Goal: Communication & Community: Ask a question

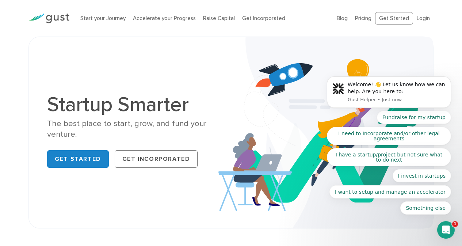
click at [446, 232] on icon "Open Intercom Messenger" at bounding box center [446, 230] width 12 height 12
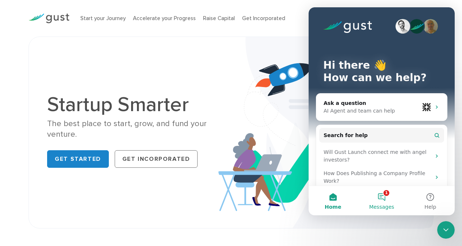
click at [383, 198] on button "1 Messages" at bounding box center [381, 200] width 49 height 29
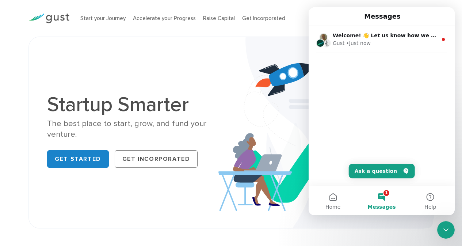
click at [383, 194] on button "1 Messages" at bounding box center [381, 200] width 49 height 29
click at [388, 170] on button "Ask a question" at bounding box center [382, 171] width 66 height 15
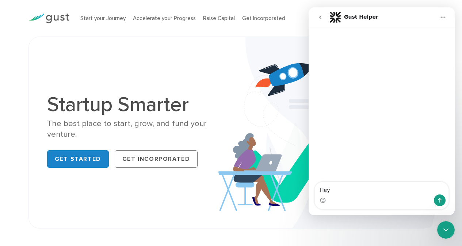
type textarea "Hey"
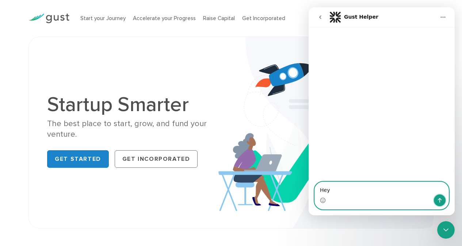
click at [441, 201] on icon "Send a message…" at bounding box center [440, 200] width 6 height 6
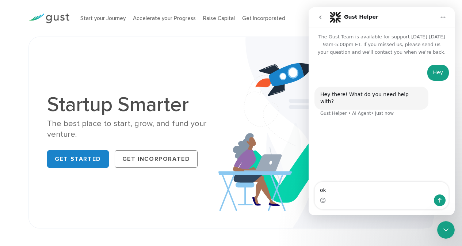
type textarea "o"
click at [382, 96] on div "Hey there! What do you need help with?" at bounding box center [371, 98] width 102 height 14
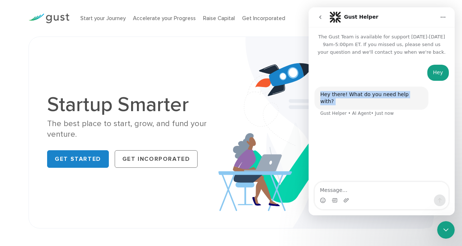
click at [382, 96] on div "Hey there! What do you need help with?" at bounding box center [371, 98] width 102 height 14
copy div "Hey there! What do you need help with?"
click at [384, 190] on textarea "Message…" at bounding box center [382, 188] width 134 height 12
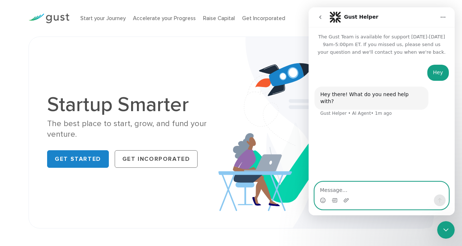
paste textarea "I want to know what the guidelines are for link insertion and guest posts on yo…"
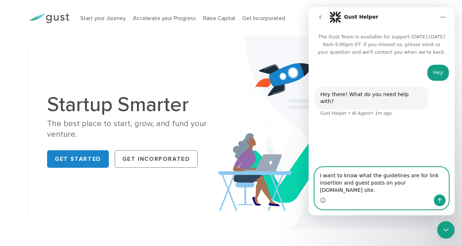
type textarea "I want to know what the guidelines are for link insertion and guest posts on yo…"
click at [439, 199] on icon "Send a message…" at bounding box center [440, 200] width 4 height 5
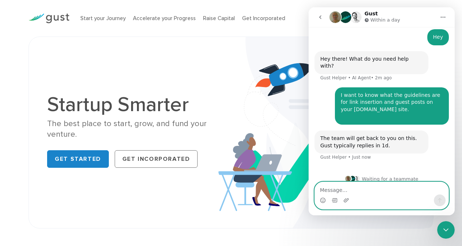
scroll to position [36, 0]
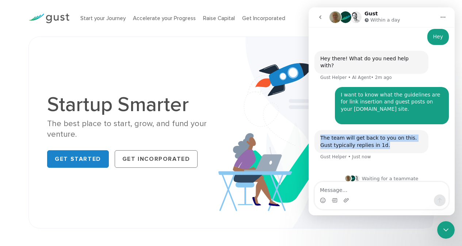
copy div "The team will get back to you on this. Gust typically replies in 1d."
drag, startPoint x: 377, startPoint y: 141, endPoint x: 315, endPoint y: 133, distance: 62.2
click at [315, 133] on div "The team will get back to you on this. Gust typically replies in 1d. Gust Helpe…" at bounding box center [372, 141] width 114 height 23
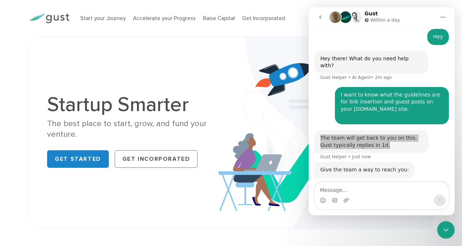
scroll to position [103, 0]
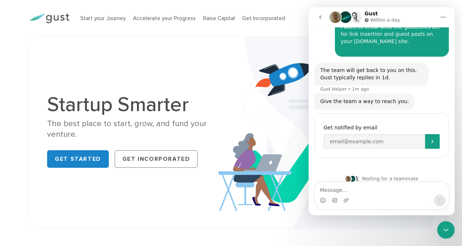
click at [373, 195] on div "Intercom messenger" at bounding box center [382, 200] width 134 height 12
click at [353, 194] on textarea "Message…" at bounding box center [382, 188] width 134 height 12
paste textarea "Should I give you my email so that they can contact me?"
type textarea "Should I give you my email so that they can contact me?"
click at [360, 139] on input "Enter your email" at bounding box center [375, 141] width 102 height 15
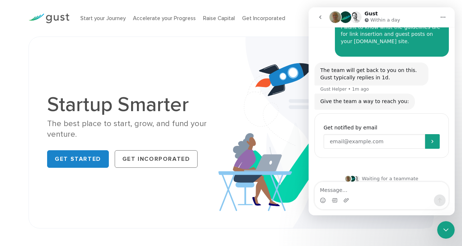
paste input "[EMAIL_ADDRESS][DOMAIN_NAME]"
type input "[EMAIL_ADDRESS][DOMAIN_NAME]"
click at [430, 139] on icon "Submit" at bounding box center [433, 142] width 6 height 6
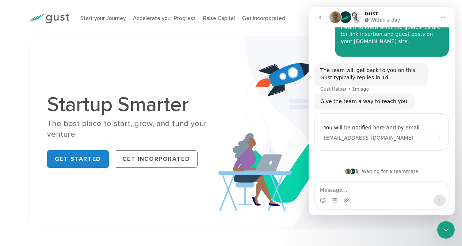
scroll to position [96, 0]
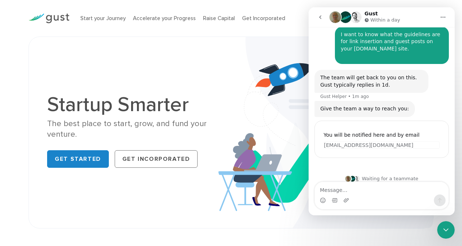
click at [381, 105] on div "Give the team a way to reach you:" at bounding box center [364, 108] width 89 height 7
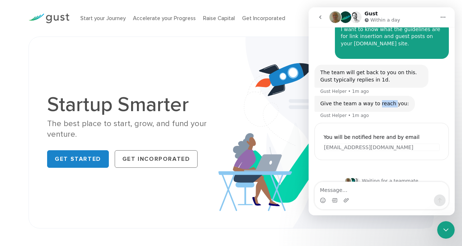
click at [381, 102] on div "Give the team a way to reach you: Gust Helper • 1m ago" at bounding box center [365, 104] width 100 height 16
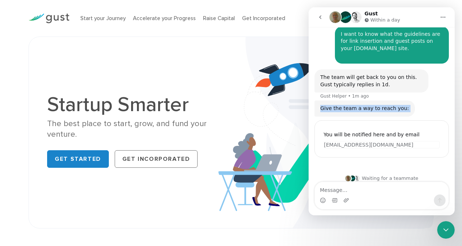
click at [381, 105] on div "Give the team a way to reach you:" at bounding box center [364, 108] width 89 height 7
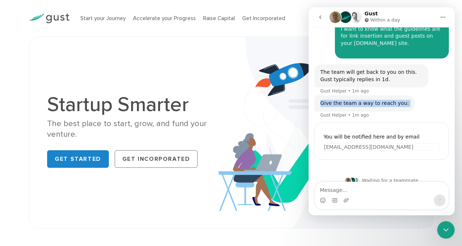
scroll to position [103, 0]
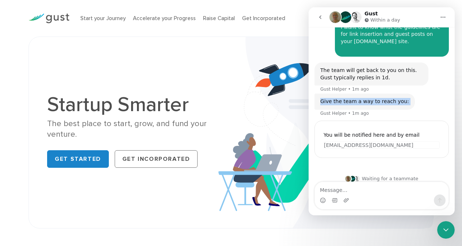
copy div "Give the team a way to reach you:"
click at [379, 198] on div "Intercom messenger" at bounding box center [382, 200] width 134 height 12
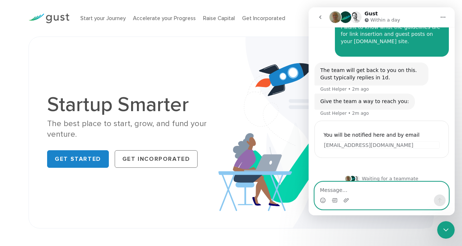
click at [378, 192] on textarea "Message…" at bounding box center [382, 188] width 134 height 12
paste textarea "This is my email: [[EMAIL_ADDRESS][DOMAIN_NAME]](mailto:[EMAIL_ADDRESS][DOMAIN_…"
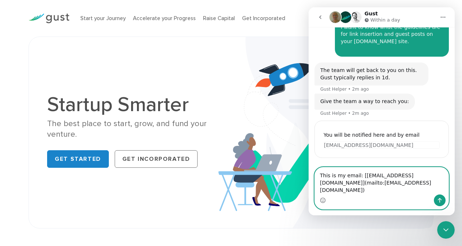
scroll to position [118, 0]
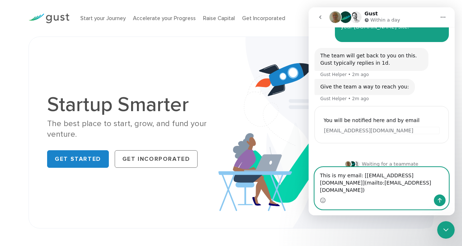
drag, startPoint x: 411, startPoint y: 182, endPoint x: 321, endPoint y: 183, distance: 89.5
click at [321, 183] on textarea "This is my email: [[EMAIL_ADDRESS][DOMAIN_NAME]](mailto:[EMAIL_ADDRESS][DOMAIN_…" at bounding box center [382, 180] width 134 height 27
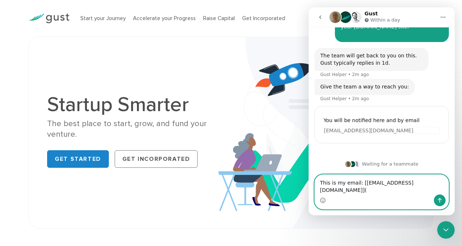
scroll to position [111, 0]
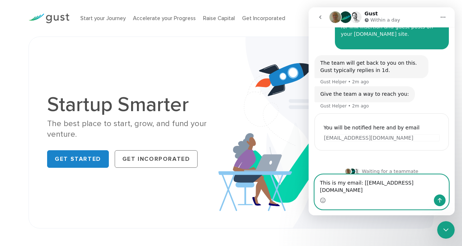
click at [360, 183] on textarea "This is my email: [[EMAIL_ADDRESS][DOMAIN_NAME]" at bounding box center [382, 185] width 134 height 20
type textarea "This is my email: [EMAIL_ADDRESS][DOMAIN_NAME]"
click at [440, 197] on button "Send a message…" at bounding box center [440, 200] width 12 height 12
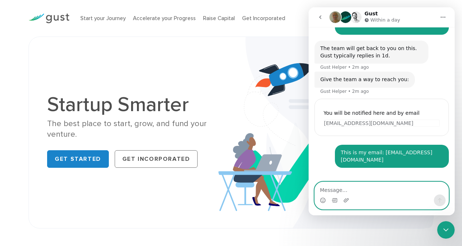
scroll to position [133, 0]
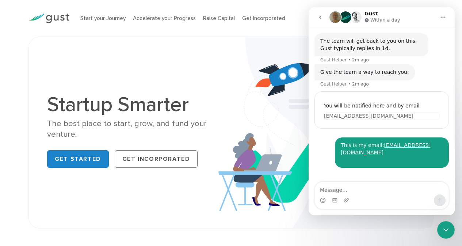
click at [447, 229] on icon "Close Intercom Messenger" at bounding box center [446, 229] width 5 height 3
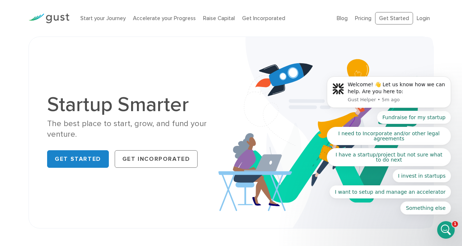
scroll to position [111, 0]
click at [448, 227] on icon "Open Intercom Messenger" at bounding box center [446, 230] width 12 height 12
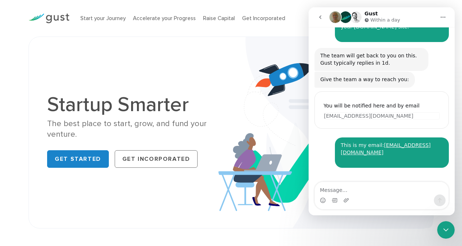
click at [350, 183] on img "Intercom messenger" at bounding box center [348, 186] width 6 height 6
click at [357, 183] on img "Intercom messenger" at bounding box center [357, 186] width 6 height 6
click at [376, 16] on div "Gust Within a day" at bounding box center [383, 17] width 37 height 13
click at [442, 16] on icon "Home" at bounding box center [443, 17] width 6 height 6
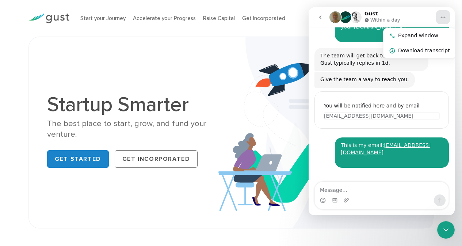
click at [408, 199] on div "Intercom messenger" at bounding box center [382, 200] width 134 height 12
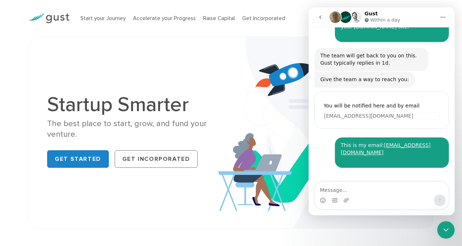
click at [445, 227] on icon "Close Intercom Messenger" at bounding box center [446, 229] width 9 height 9
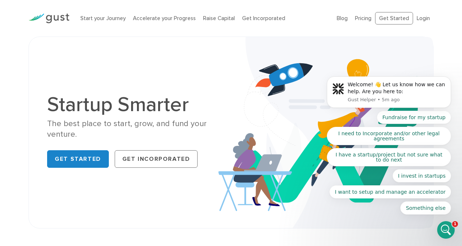
scroll to position [0, 0]
click at [451, 230] on icon "Open Intercom Messenger" at bounding box center [446, 230] width 12 height 12
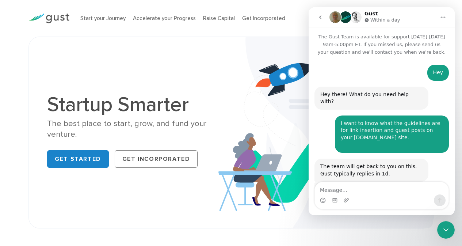
scroll to position [111, 0]
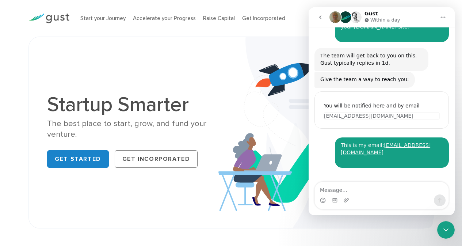
click at [319, 14] on button "go back" at bounding box center [321, 17] width 14 height 14
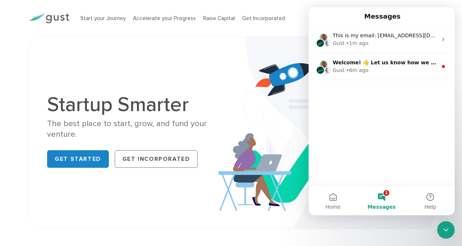
scroll to position [0, 0]
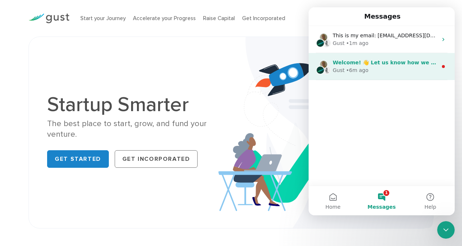
click at [405, 67] on div "Gust • 6m ago" at bounding box center [385, 71] width 105 height 8
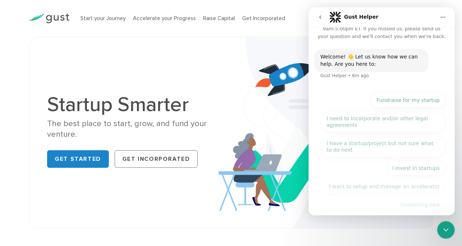
scroll to position [24, 0]
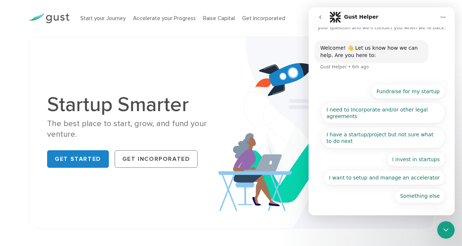
click at [365, 54] on div "Welcome! 👋 Let us know how we can help. Are you here to:" at bounding box center [371, 52] width 102 height 14
copy div "Welcome! 👋 Let us know how we can help. Are you here to:"
click at [323, 14] on icon "go back" at bounding box center [321, 17] width 6 height 6
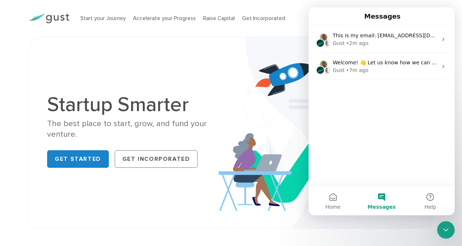
scroll to position [0, 0]
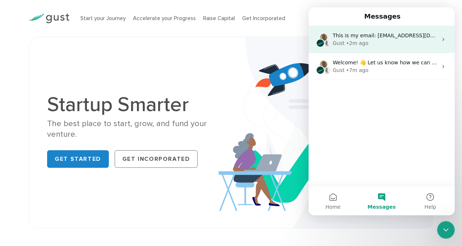
click at [373, 41] on div "Gust • 2m ago" at bounding box center [385, 43] width 105 height 8
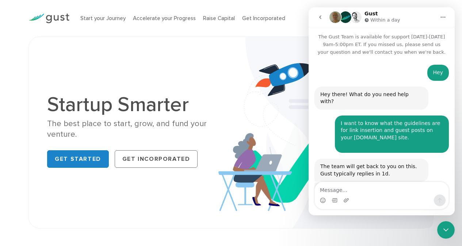
scroll to position [111, 0]
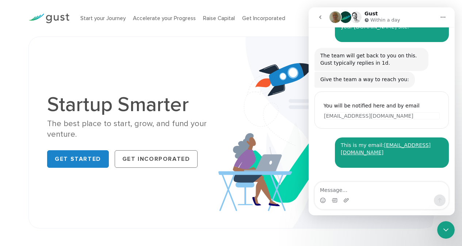
click at [318, 20] on button "go back" at bounding box center [321, 17] width 14 height 14
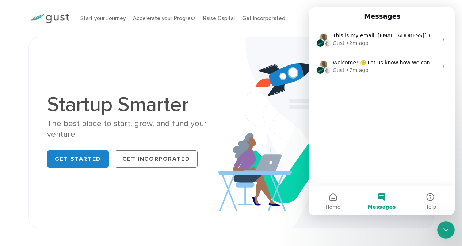
scroll to position [0, 0]
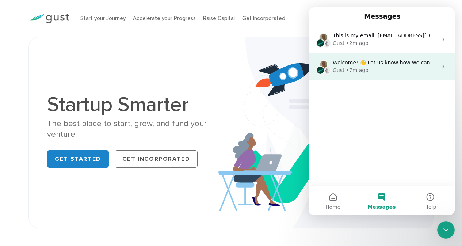
click at [362, 60] on span "Welcome! 👋 Let us know how we can help. Are you here to:" at bounding box center [410, 63] width 155 height 6
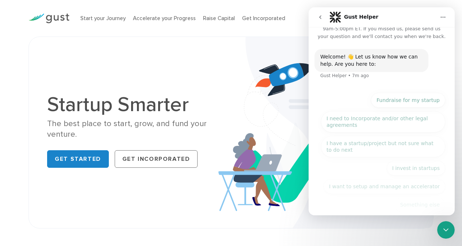
scroll to position [24, 0]
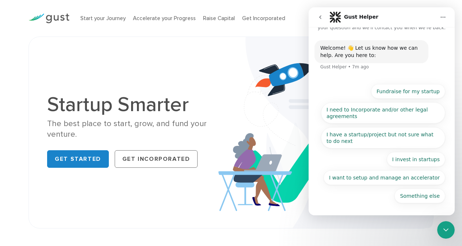
click at [318, 14] on icon "go back" at bounding box center [321, 17] width 6 height 6
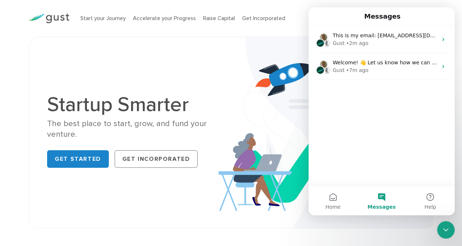
scroll to position [0, 0]
click at [339, 200] on button "Home" at bounding box center [333, 200] width 49 height 29
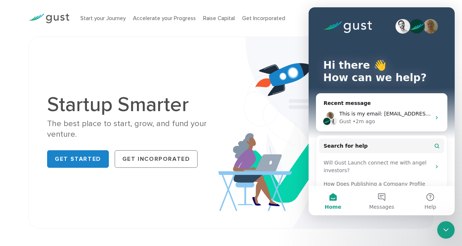
scroll to position [47, 0]
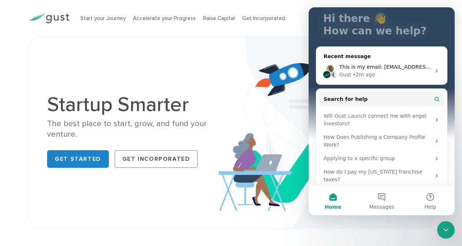
click at [452, 231] on div "Close Intercom Messenger" at bounding box center [446, 230] width 18 height 18
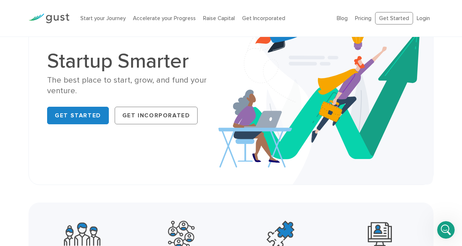
scroll to position [183, 0]
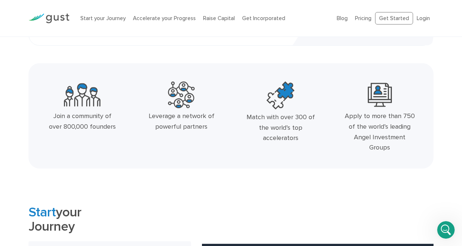
click at [223, 2] on div "Start your Journey Accelerate your Progress Raise Capital Get Incorporated Blog…" at bounding box center [231, 18] width 416 height 37
